Goal: Transaction & Acquisition: Purchase product/service

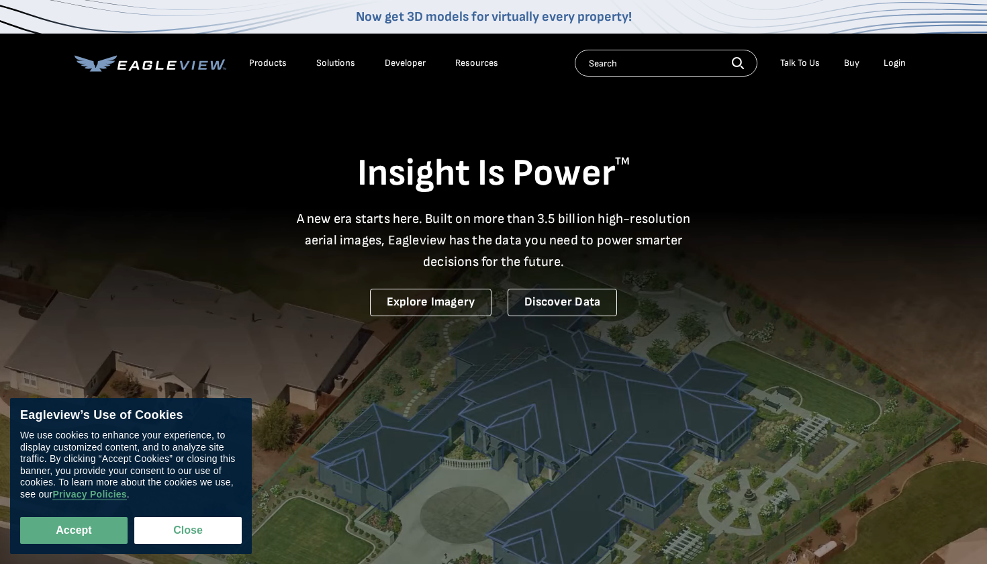
click at [894, 64] on div "Login" at bounding box center [894, 63] width 22 height 12
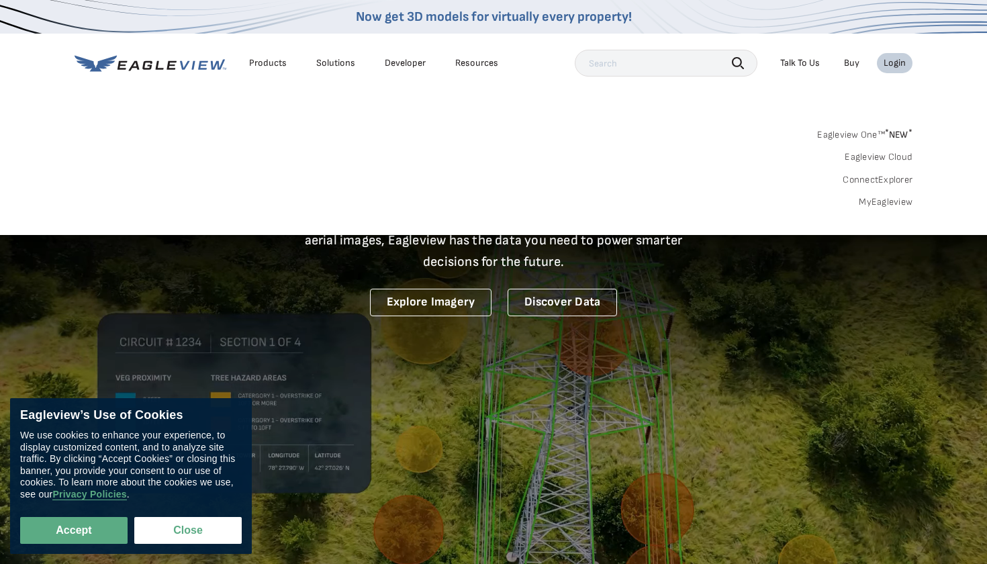
click at [891, 64] on div "Login" at bounding box center [894, 63] width 22 height 12
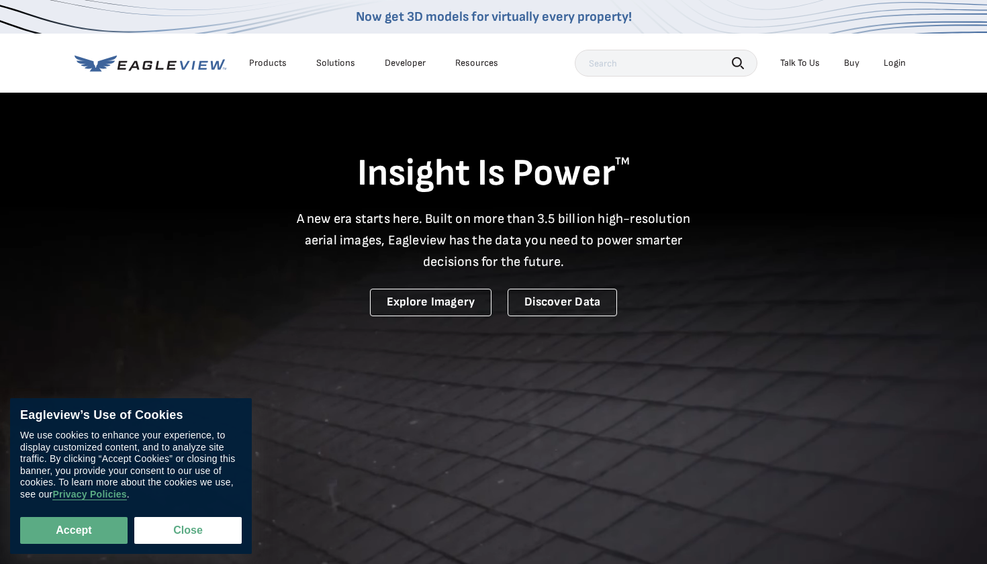
click at [887, 64] on div "Login" at bounding box center [894, 63] width 22 height 12
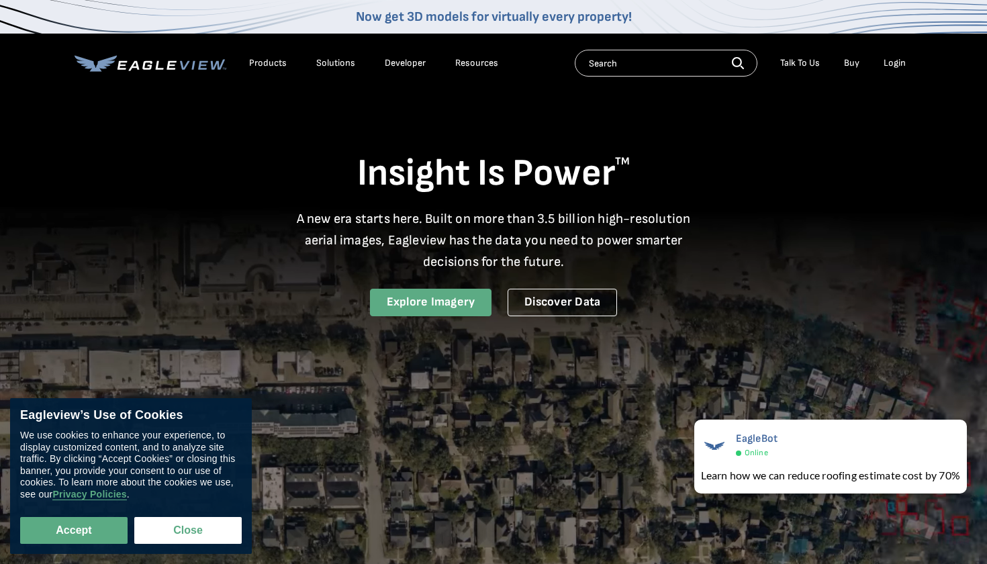
click at [435, 304] on link "Explore Imagery" at bounding box center [431, 303] width 122 height 28
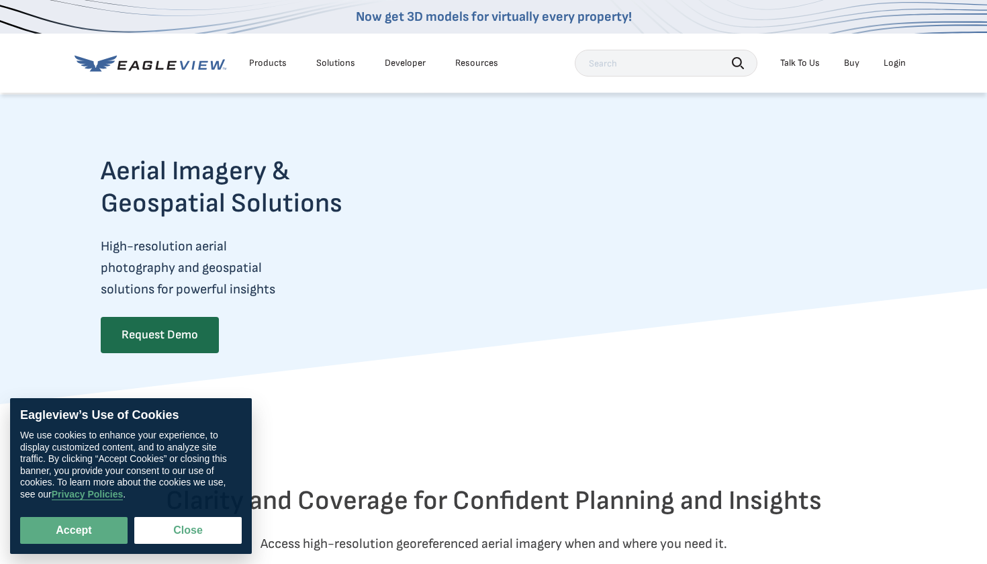
click at [897, 61] on div "Login" at bounding box center [894, 63] width 22 height 12
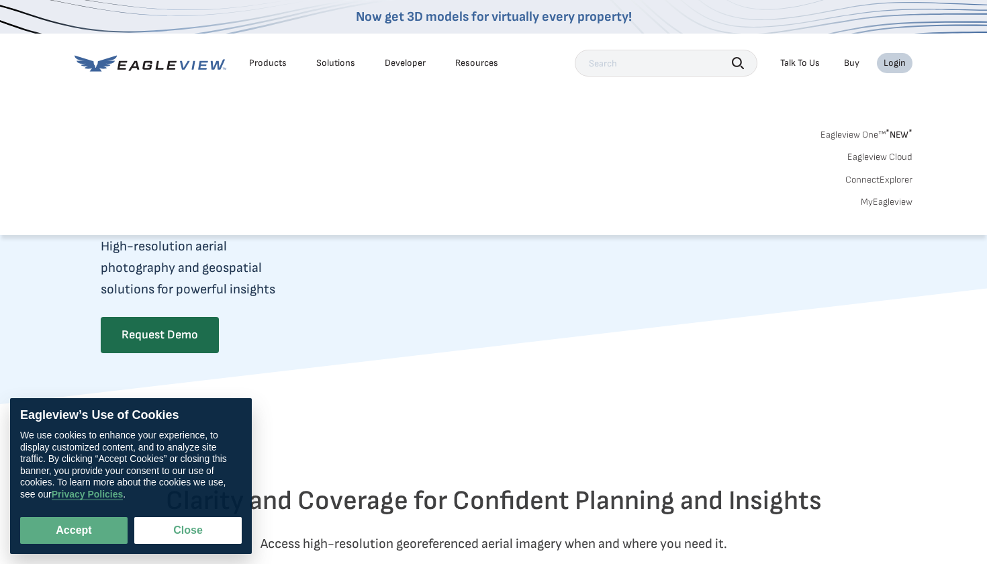
click at [883, 201] on link "MyEagleview" at bounding box center [887, 202] width 52 height 12
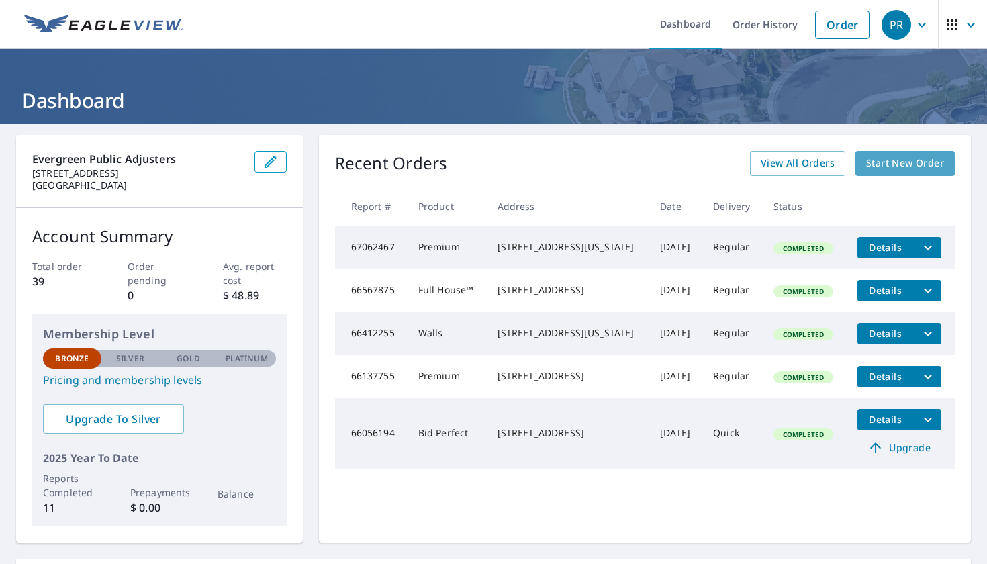
click at [890, 166] on span "Start New Order" at bounding box center [905, 163] width 78 height 17
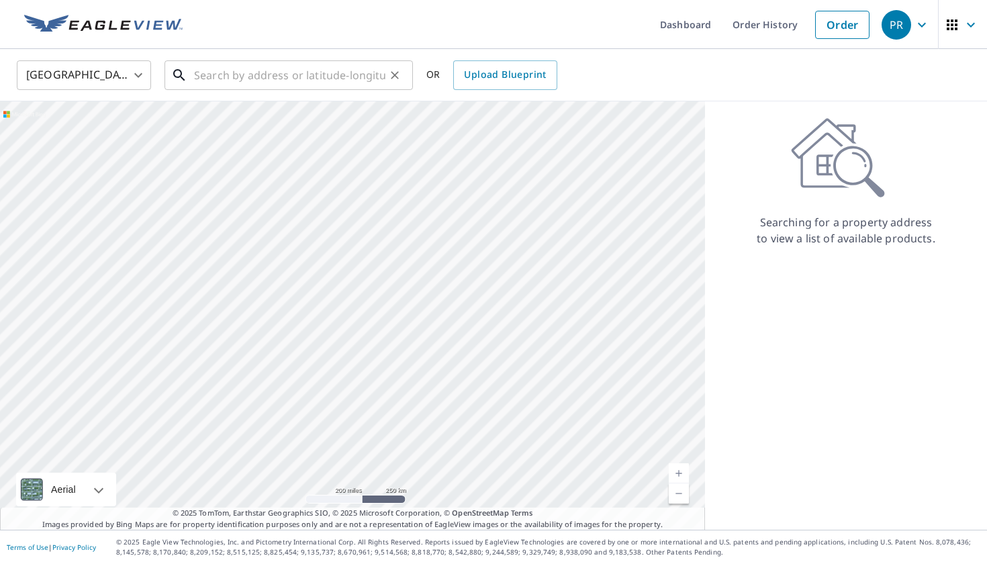
click at [304, 73] on input "text" at bounding box center [289, 75] width 191 height 38
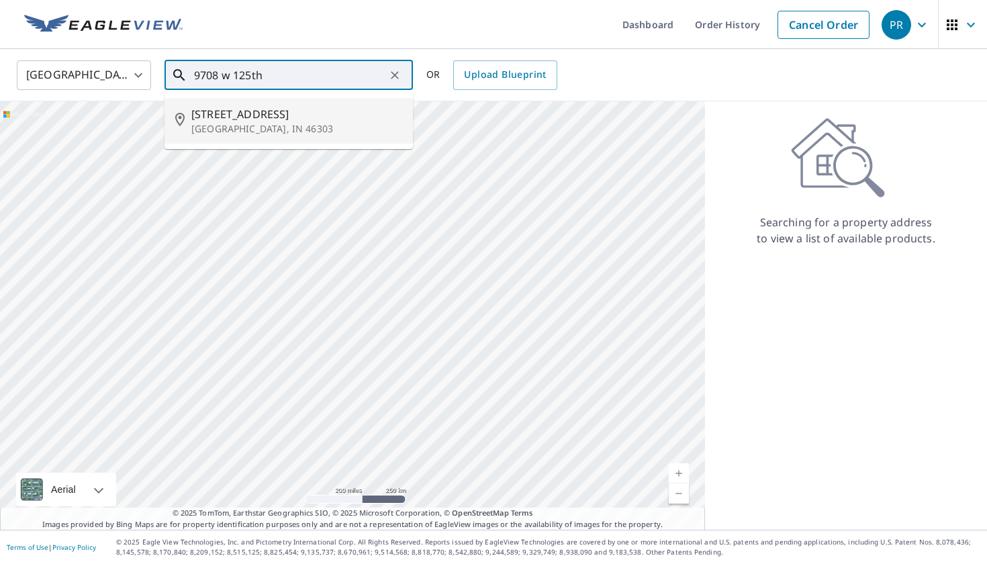
click at [236, 110] on span "9708 W 125th Ave" at bounding box center [296, 114] width 211 height 16
type input "9708 W 125th Ave Cedar Lake, IN 46303"
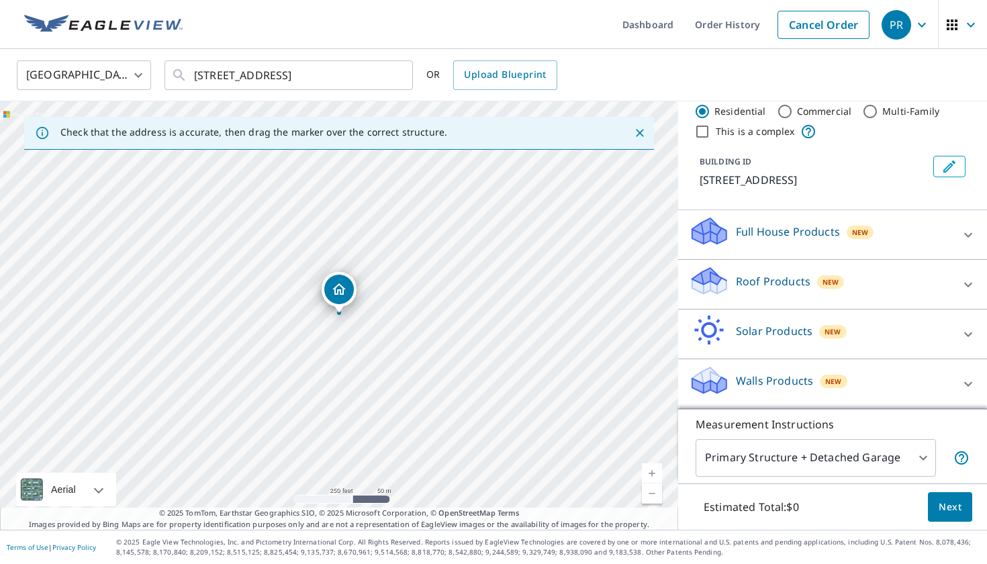
scroll to position [30, 0]
click at [781, 277] on p "Roof Products" at bounding box center [773, 281] width 75 height 16
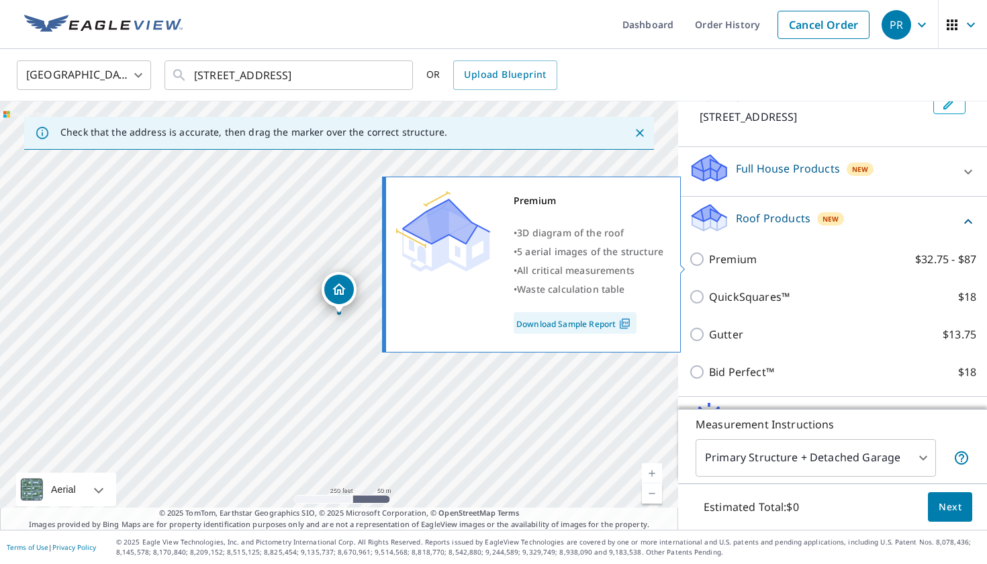
scroll to position [105, 0]
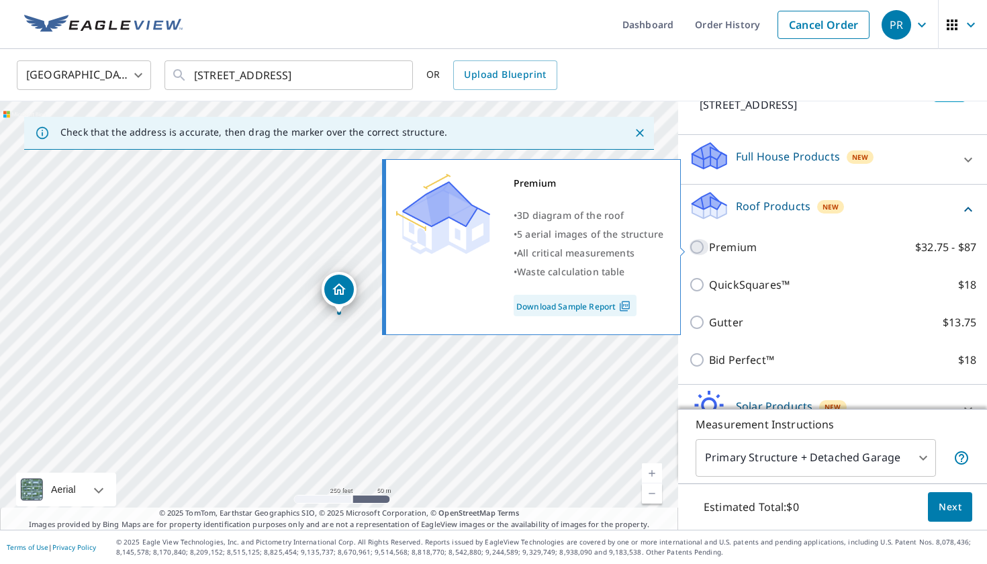
click at [697, 248] on input "Premium $32.75 - $87" at bounding box center [699, 247] width 20 height 16
checkbox input "true"
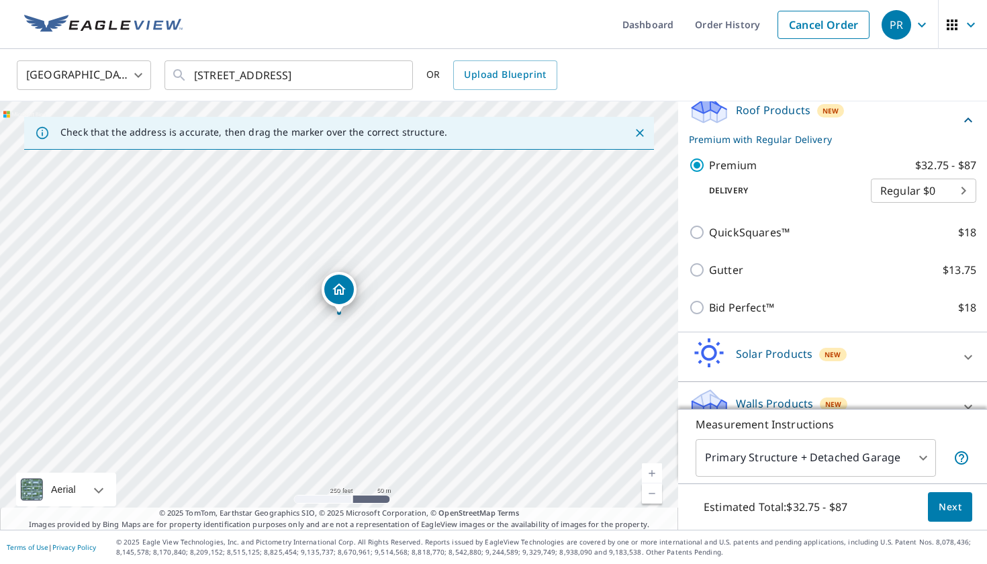
scroll to position [216, 0]
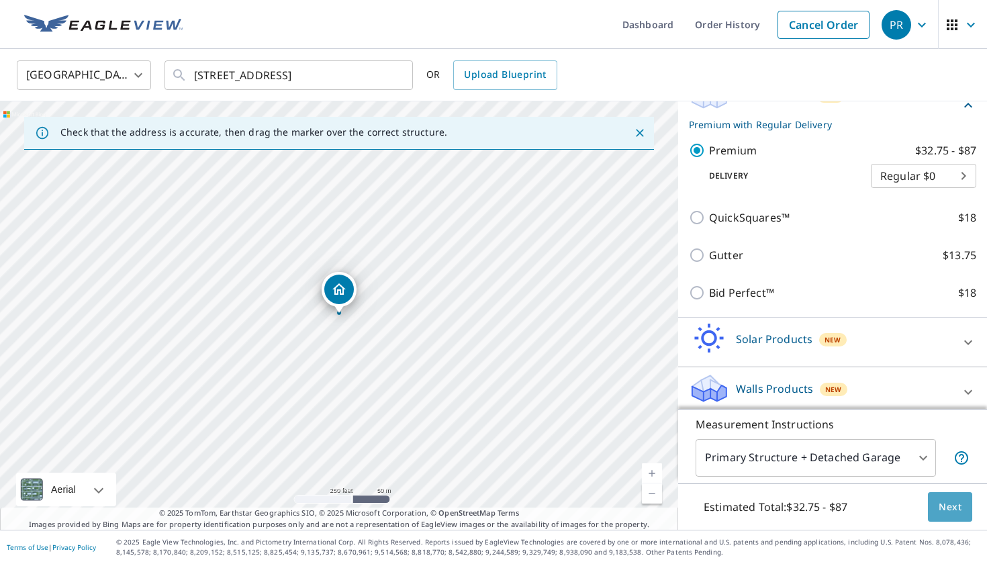
click at [953, 516] on button "Next" at bounding box center [950, 507] width 44 height 30
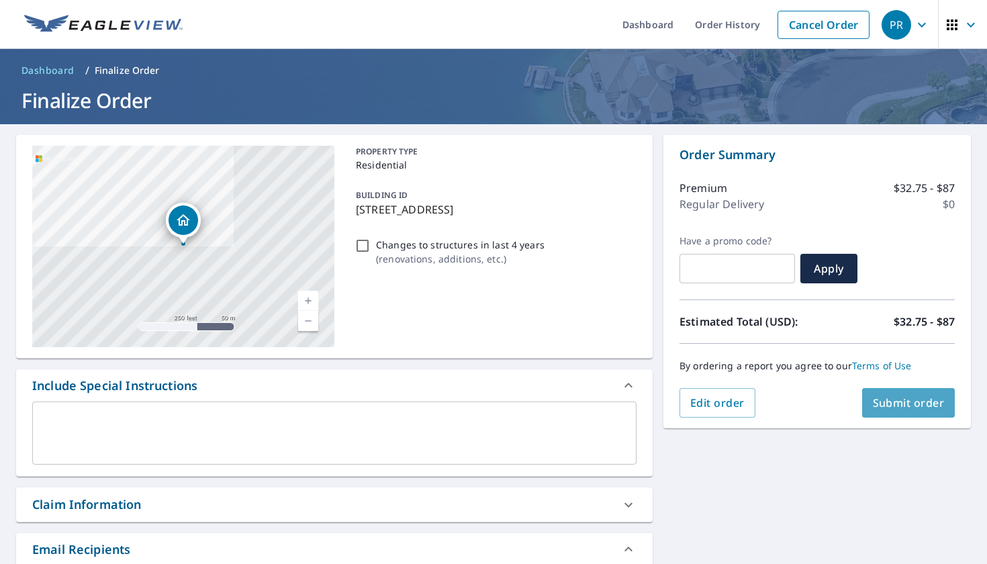
click at [928, 407] on span "Submit order" at bounding box center [909, 402] width 72 height 15
